Goal: Task Accomplishment & Management: Manage account settings

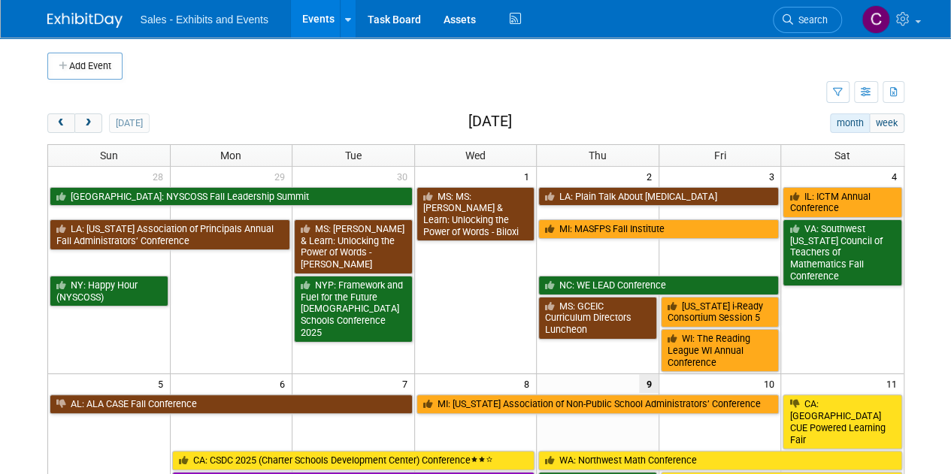
drag, startPoint x: 92, startPoint y: 123, endPoint x: 770, endPoint y: 50, distance: 681.1
click at [92, 123] on span "next" at bounding box center [88, 124] width 11 height 10
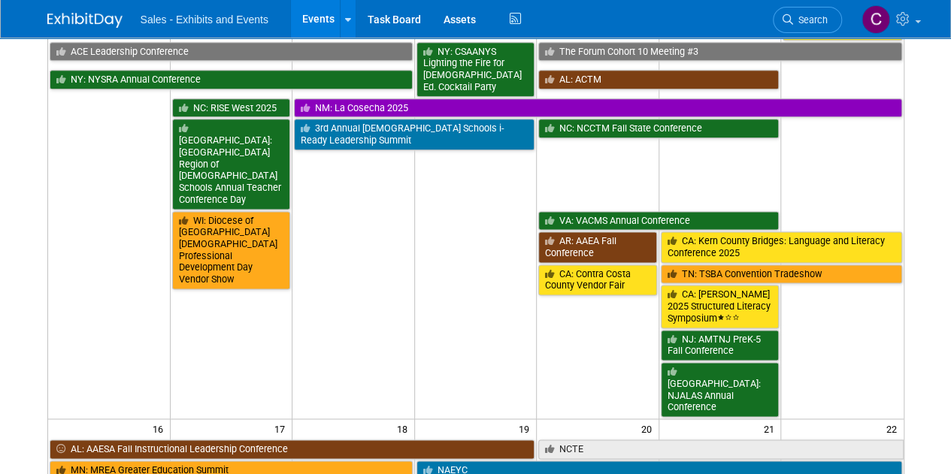
scroll to position [948, 0]
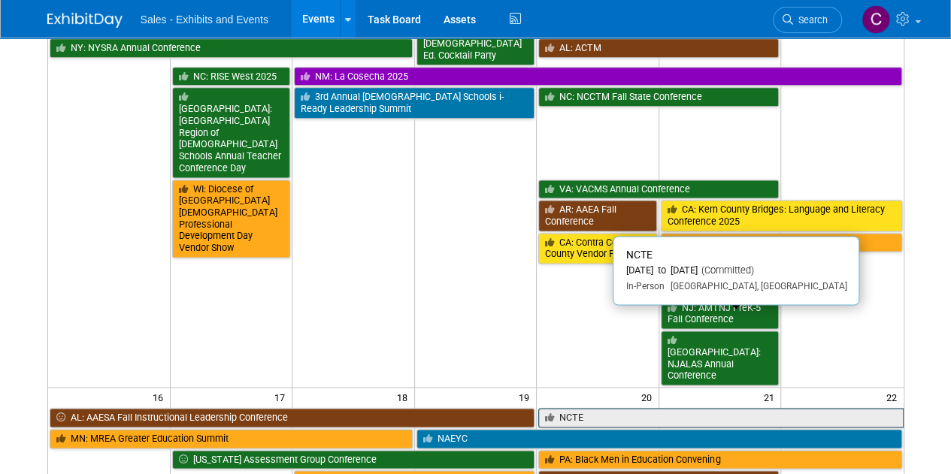
click at [597, 408] on link "NCTE" at bounding box center [720, 418] width 364 height 20
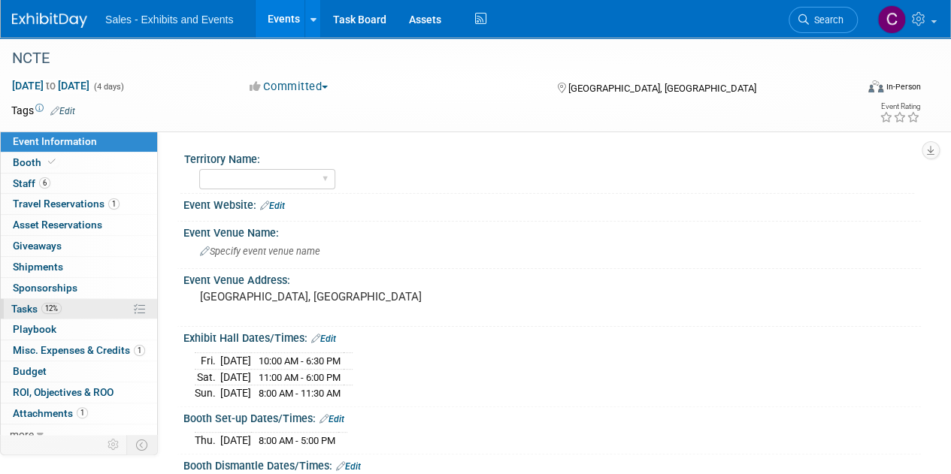
click at [17, 308] on span "Tasks 12%" at bounding box center [36, 309] width 50 height 12
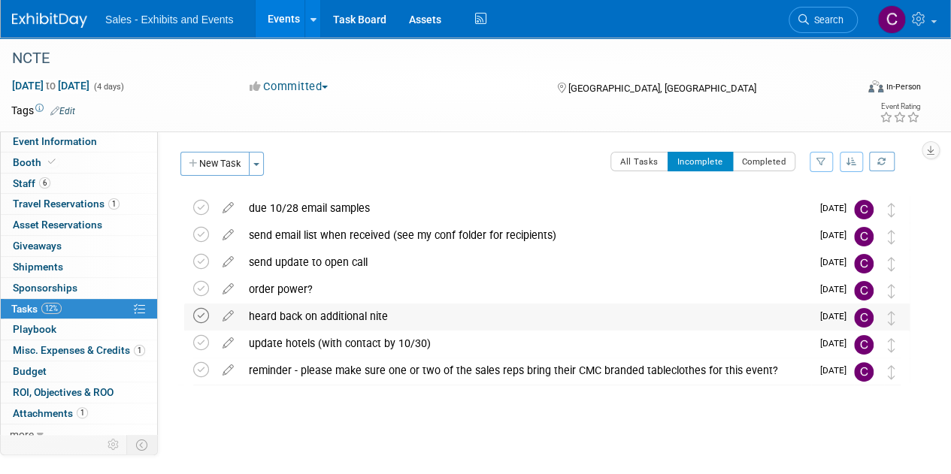
click at [200, 319] on icon at bounding box center [201, 316] width 16 height 16
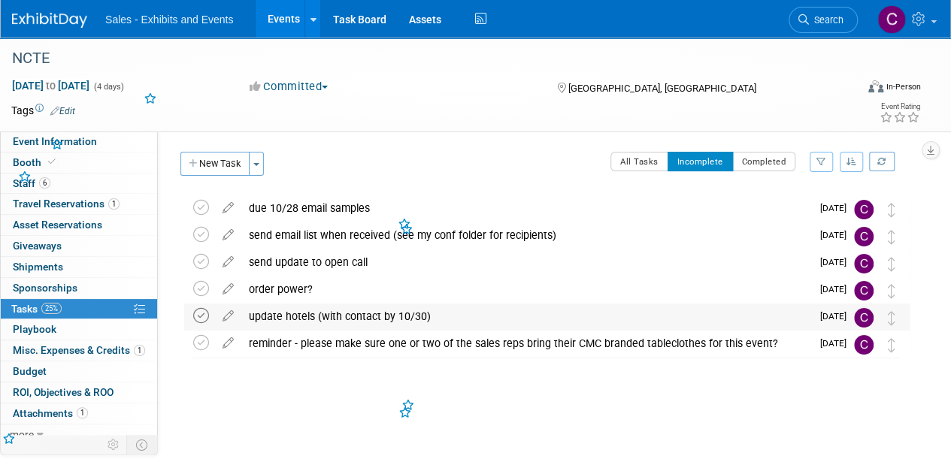
click at [201, 322] on icon at bounding box center [201, 316] width 16 height 16
